Goal: Information Seeking & Learning: Understand process/instructions

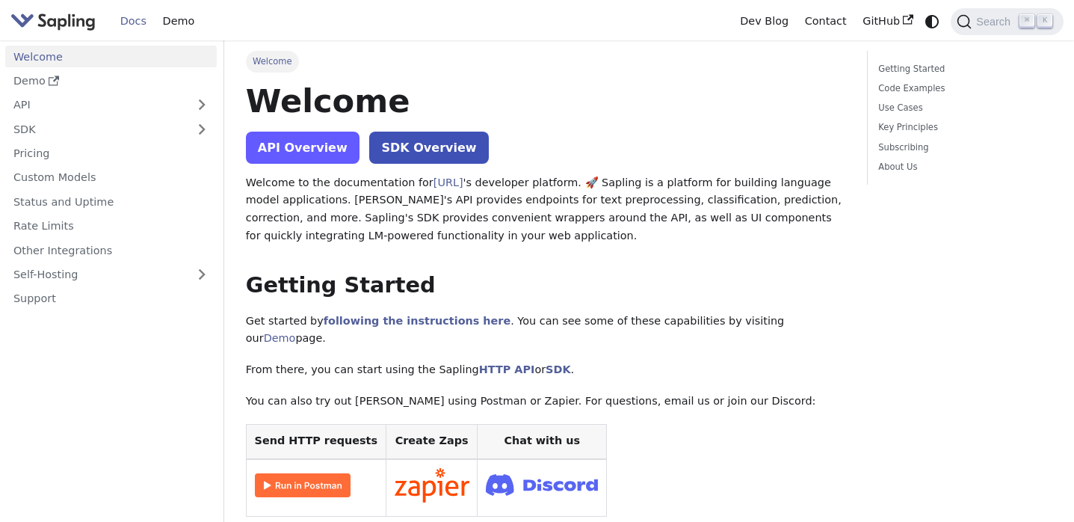
click at [318, 147] on link "API Overview" at bounding box center [303, 148] width 114 height 32
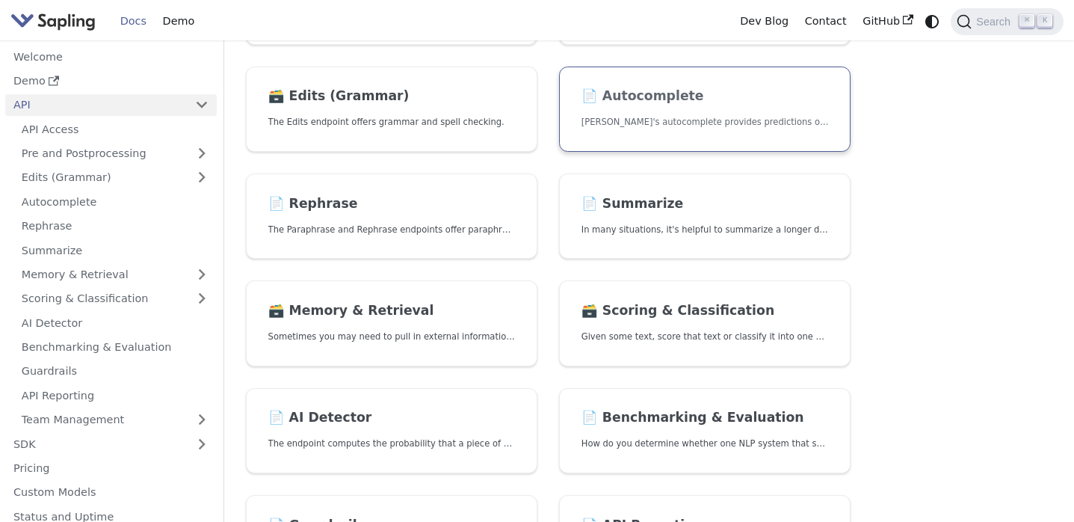
scroll to position [226, 0]
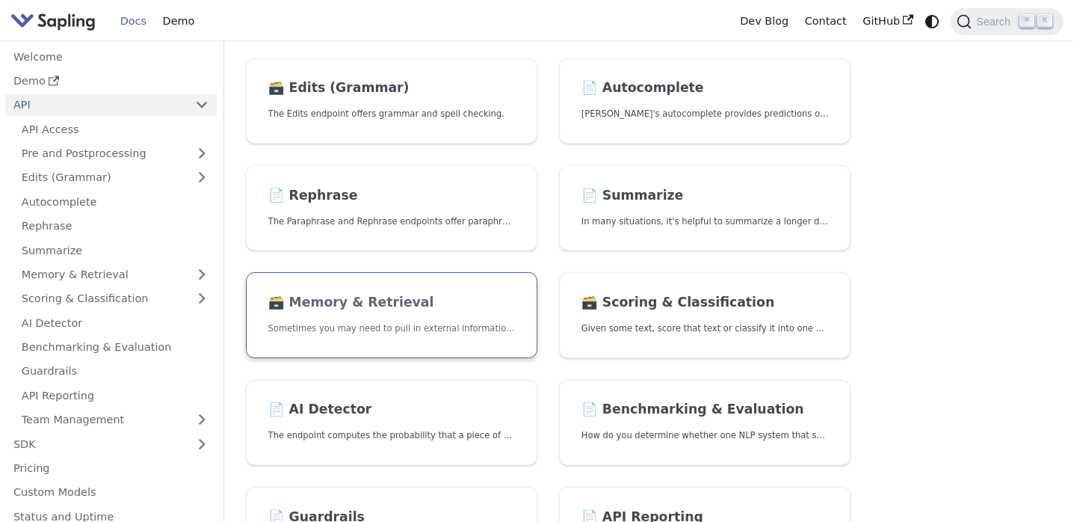
click at [437, 336] on link "🗃️ Memory & Retrieval Sometimes you may need to pull in external information th…" at bounding box center [392, 315] width 292 height 86
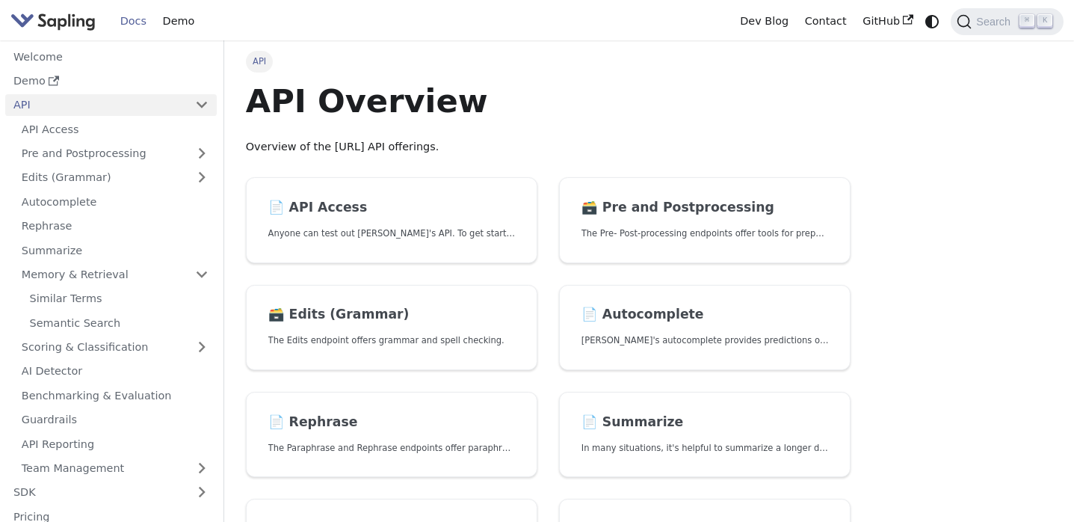
click at [66, 21] on img "Main" at bounding box center [52, 21] width 85 height 22
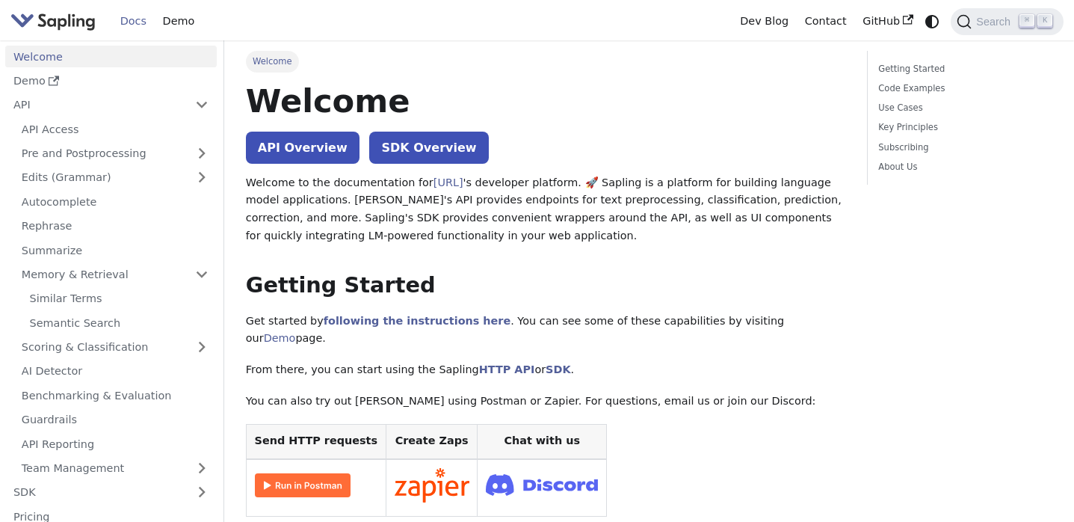
click at [128, 21] on link "Docs" at bounding box center [133, 21] width 43 height 23
click at [271, 145] on link "API Overview" at bounding box center [303, 148] width 114 height 32
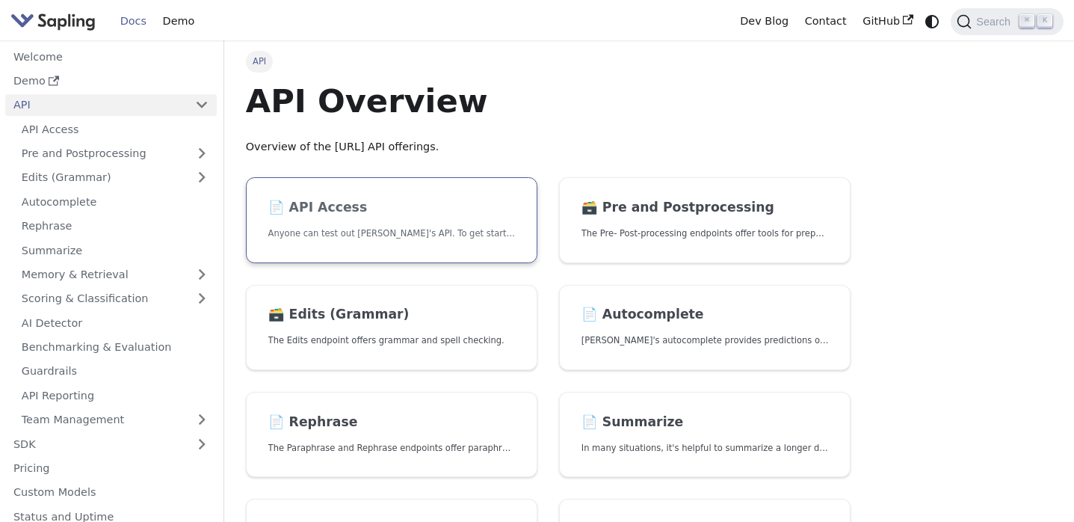
click at [338, 200] on h2 "📄️ API Access" at bounding box center [391, 208] width 247 height 16
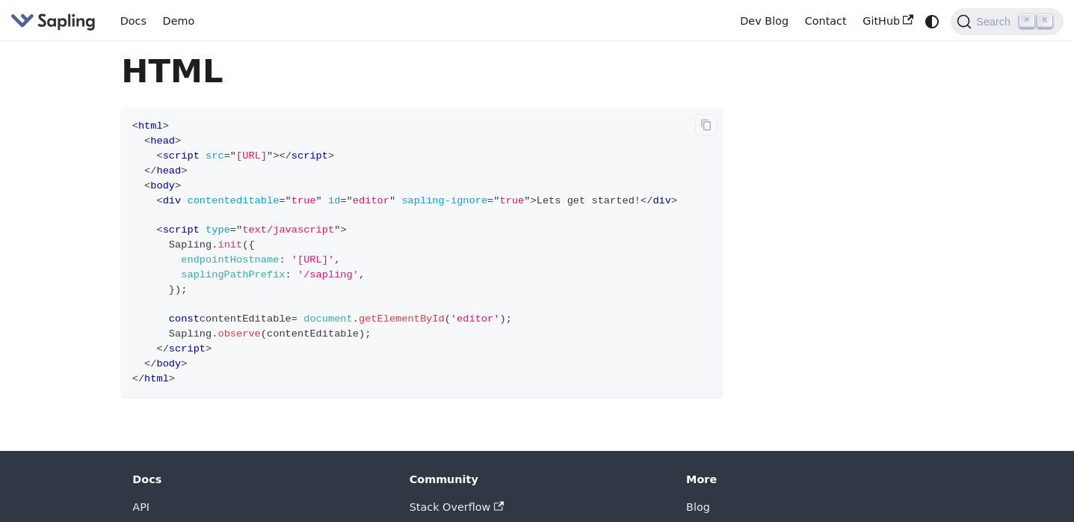
click at [510, 291] on code "< html > < head > < script src = " https://sapling.ai/static/js/sapling-sdk-v1.…" at bounding box center [422, 252] width 602 height 289
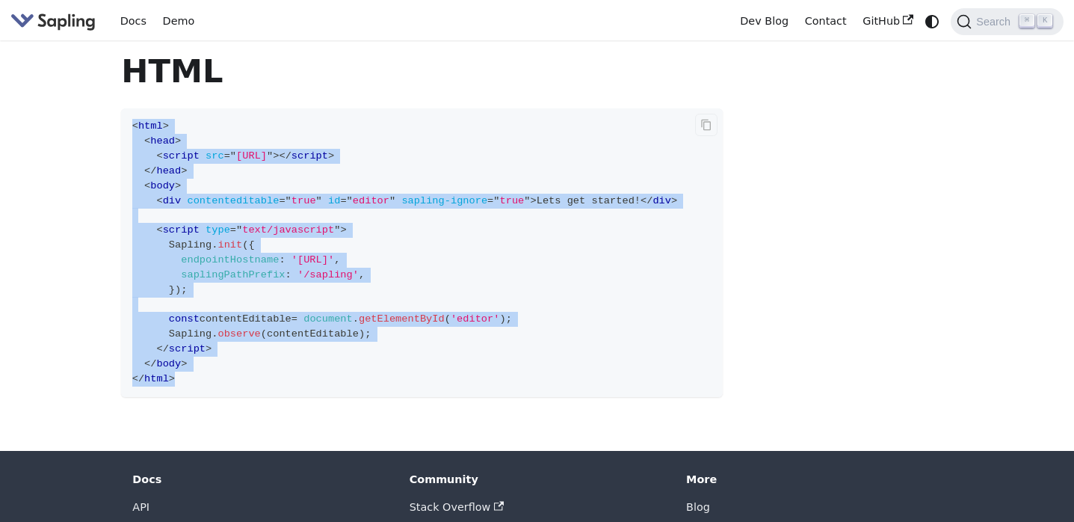
drag, startPoint x: 132, startPoint y: 123, endPoint x: 402, endPoint y: 389, distance: 379.5
click at [403, 389] on code "< html > < head > < script src = " https://sapling.ai/static/js/sapling-sdk-v1.…" at bounding box center [422, 252] width 602 height 289
